Goal: Information Seeking & Learning: Learn about a topic

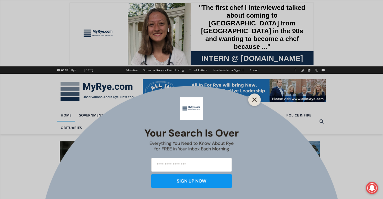
click at [252, 100] on icon "Close" at bounding box center [254, 100] width 5 height 5
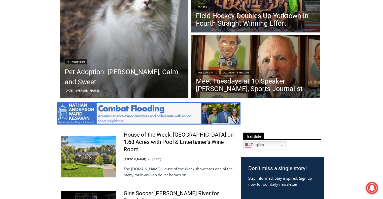
scroll to position [181, 0]
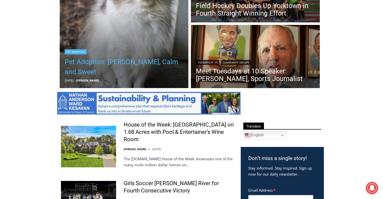
click at [69, 72] on link "Pet Adoption: [PERSON_NAME], Calm and Sweet" at bounding box center [124, 67] width 119 height 20
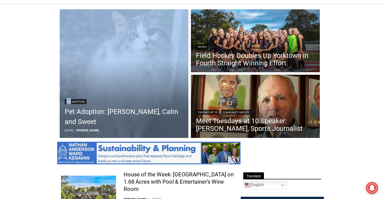
scroll to position [141, 0]
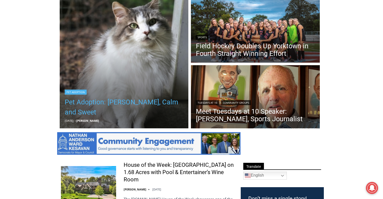
click at [67, 115] on link "Pet Adoption: [PERSON_NAME], Calm and Sweet" at bounding box center [124, 107] width 119 height 20
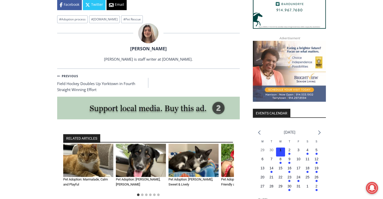
scroll to position [524, 0]
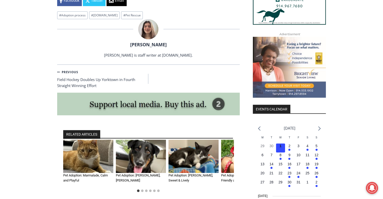
click at [145, 140] on img "2 of 6" at bounding box center [141, 157] width 50 height 34
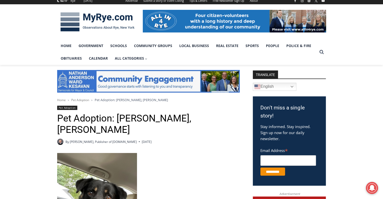
scroll to position [60, 0]
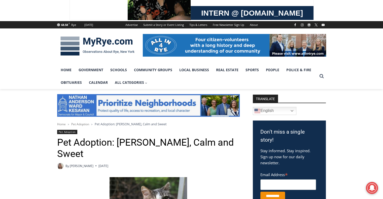
scroll to position [41, 0]
